Goal: Information Seeking & Learning: Learn about a topic

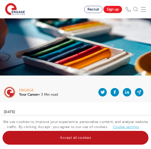
click at [79, 142] on link "Accept all cookies" at bounding box center [76, 138] width 146 height 14
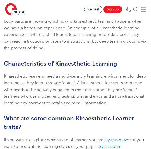
scroll to position [173, 0]
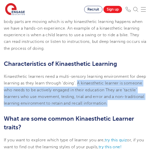
drag, startPoint x: 91, startPoint y: 89, endPoint x: 130, endPoint y: 108, distance: 43.6
click at [130, 106] on span "Kinaesthetic learners need a multi-sensory learning environment for deep learni…" at bounding box center [75, 89] width 143 height 31
copy span "A kinaesthetic learner is someone who needs to be actively engaged in their edu…"
click at [107, 87] on p "Kinaesthetic learners need a multi-sensory learning environment for deep learni…" at bounding box center [76, 89] width 144 height 33
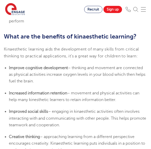
scroll to position [384, 0]
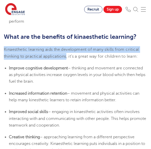
drag, startPoint x: 67, startPoint y: 63, endPoint x: 1, endPoint y: 57, distance: 66.5
copy span "Kinaesthetic learning aids the development of many skills from critical thinkin…"
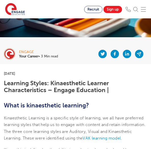
scroll to position [0, 0]
